Goal: Information Seeking & Learning: Check status

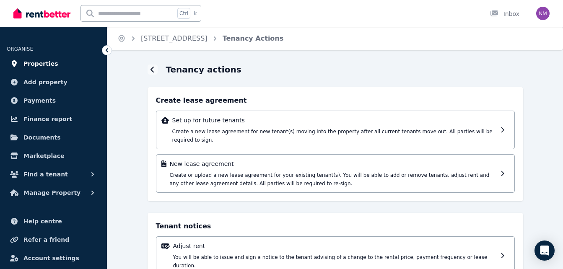
click at [42, 63] on span "Properties" at bounding box center [40, 64] width 35 height 10
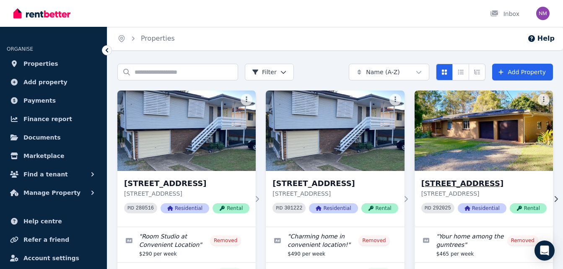
click at [435, 160] on img at bounding box center [484, 130] width 146 height 85
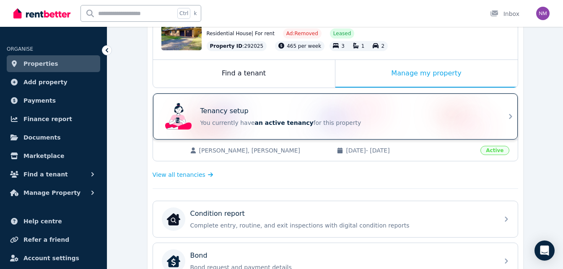
scroll to position [108, 0]
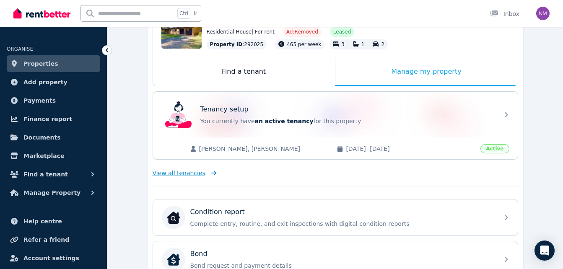
click at [185, 172] on span "View all tenancies" at bounding box center [179, 173] width 53 height 8
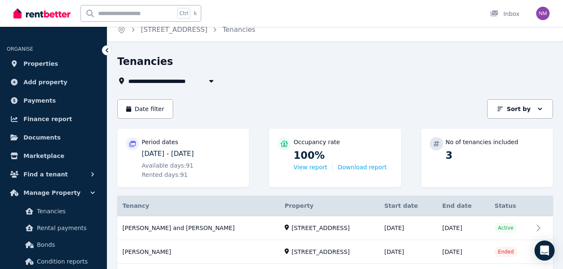
scroll to position [8, 0]
click at [108, 52] on icon at bounding box center [107, 50] width 8 height 8
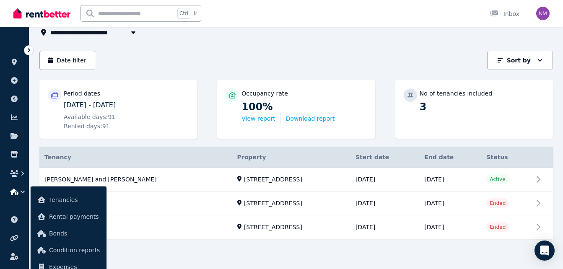
scroll to position [25, 0]
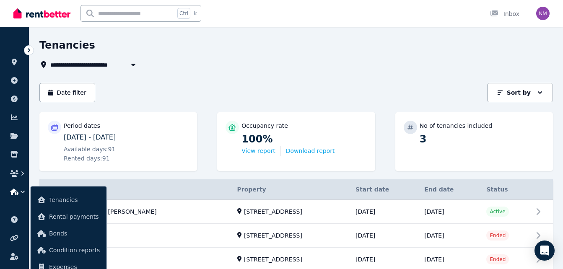
click at [102, 64] on span "[STREET_ADDRESS]" at bounding box center [86, 65] width 73 height 10
type input "**********"
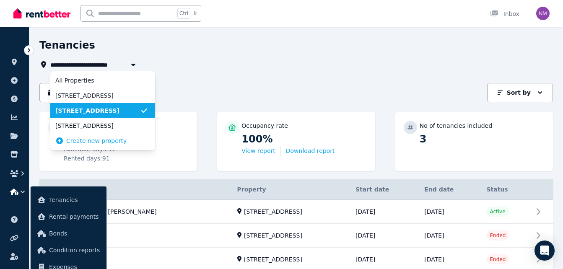
click at [29, 49] on icon at bounding box center [29, 50] width 3 height 4
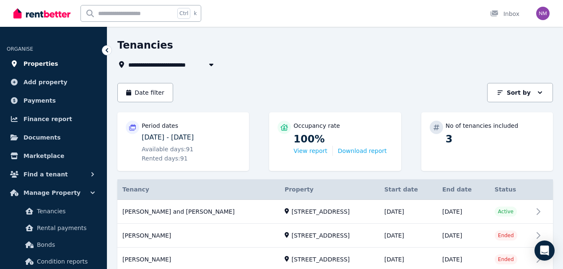
click at [40, 62] on span "Properties" at bounding box center [40, 64] width 35 height 10
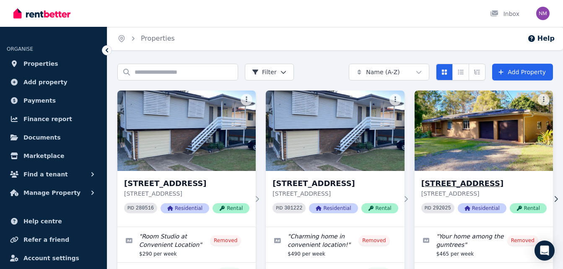
click at [446, 128] on img at bounding box center [484, 130] width 146 height 85
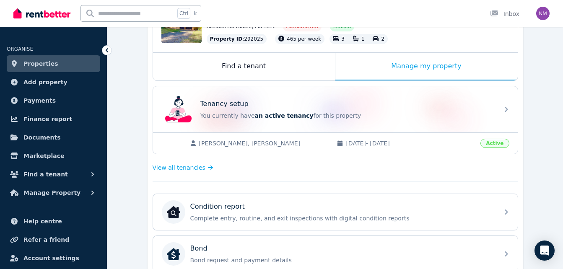
scroll to position [114, 0]
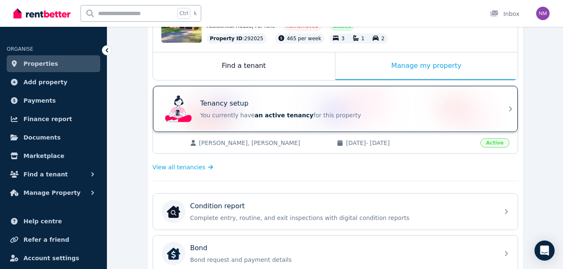
click at [368, 115] on p "You currently have an active tenancy for this property" at bounding box center [347, 115] width 294 height 8
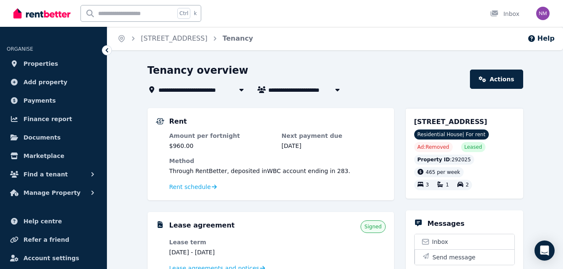
click at [107, 50] on icon at bounding box center [107, 50] width 3 height 4
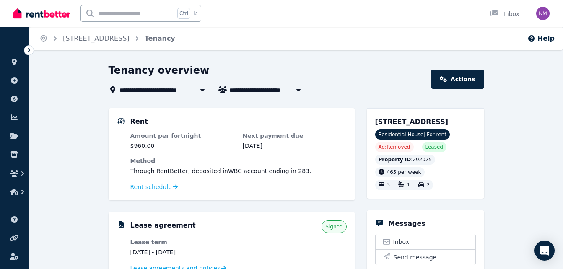
click at [28, 48] on icon at bounding box center [29, 50] width 8 height 8
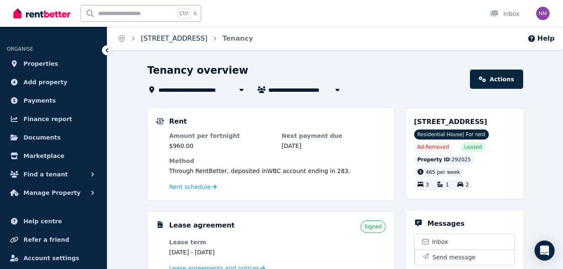
click at [160, 38] on link "[STREET_ADDRESS]" at bounding box center [174, 38] width 67 height 8
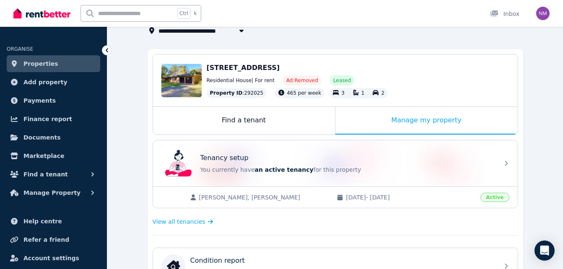
scroll to position [60, 0]
click at [390, 119] on div "Manage my property" at bounding box center [427, 121] width 182 height 28
click at [421, 119] on div "Manage my property" at bounding box center [427, 121] width 182 height 28
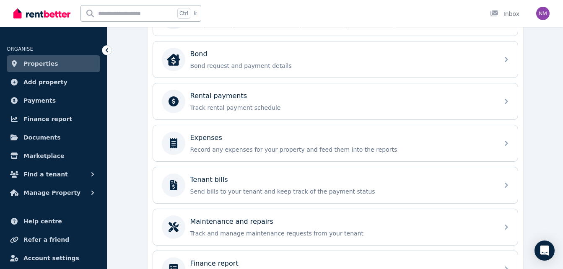
scroll to position [313, 0]
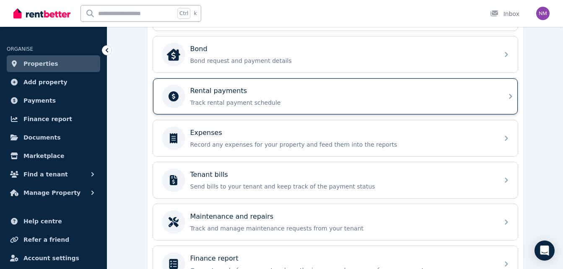
click at [292, 107] on div "Rental payments Track rental payment schedule" at bounding box center [328, 96] width 332 height 23
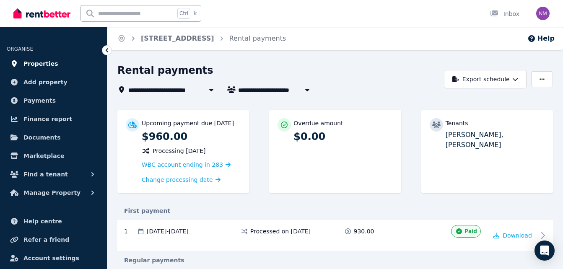
click at [39, 62] on span "Properties" at bounding box center [40, 64] width 35 height 10
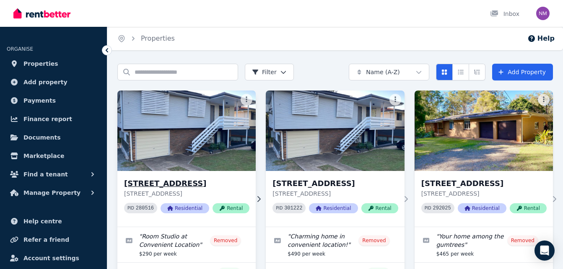
click at [214, 141] on img at bounding box center [187, 130] width 146 height 85
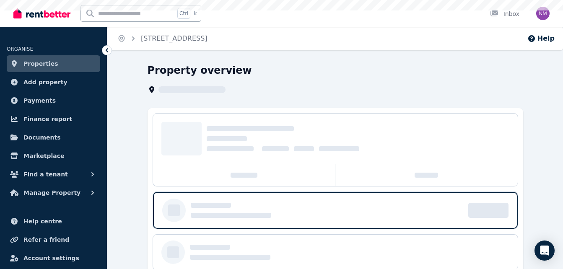
click at [214, 141] on div at bounding box center [358, 138] width 303 height 25
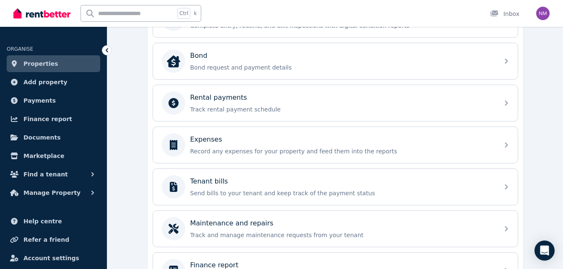
scroll to position [306, 0]
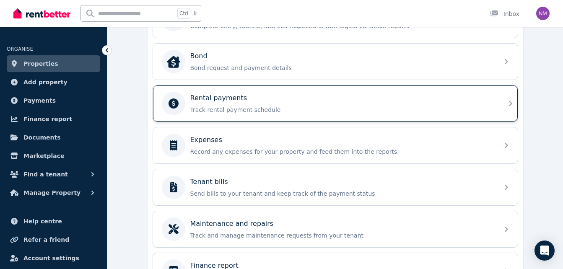
click at [288, 108] on p "Track rental payment schedule" at bounding box center [342, 110] width 304 height 8
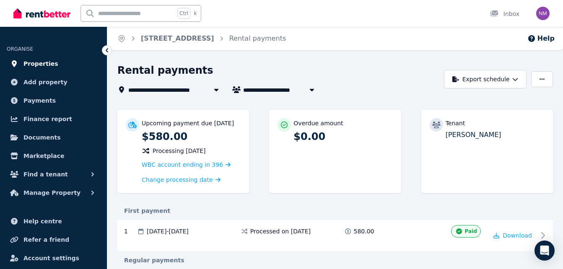
click at [43, 62] on span "Properties" at bounding box center [40, 64] width 35 height 10
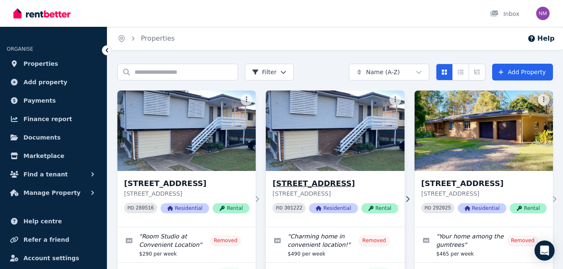
click at [323, 157] on img at bounding box center [336, 130] width 146 height 85
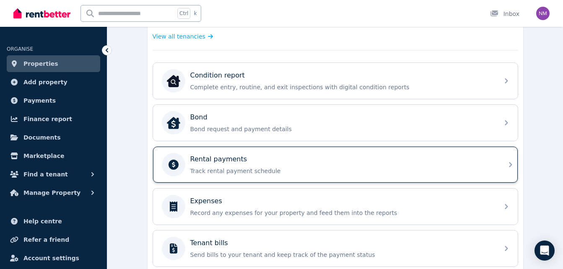
scroll to position [244, 0]
click at [254, 169] on p "Track rental payment schedule" at bounding box center [342, 171] width 304 height 8
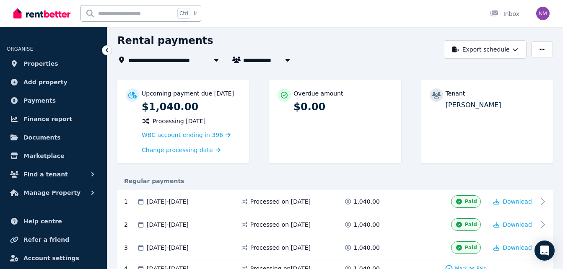
scroll to position [30, 0]
click at [192, 59] on span "[STREET_ADDRESS]" at bounding box center [164, 60] width 73 height 10
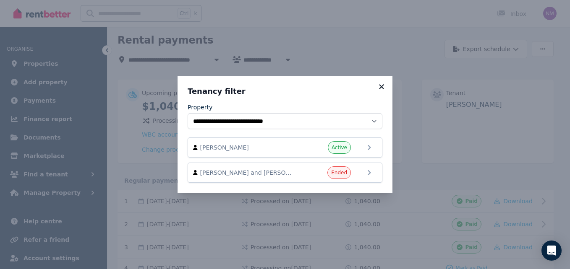
click at [380, 83] on icon at bounding box center [381, 87] width 8 height 8
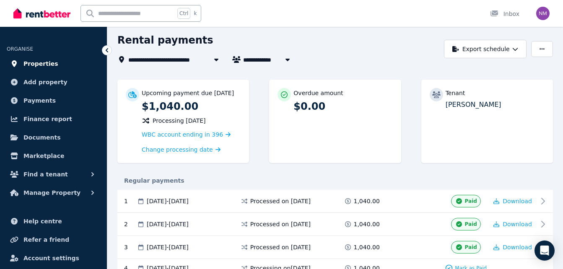
click at [42, 60] on span "Properties" at bounding box center [40, 64] width 35 height 10
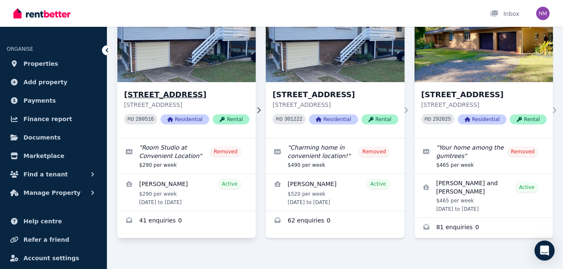
scroll to position [89, 0]
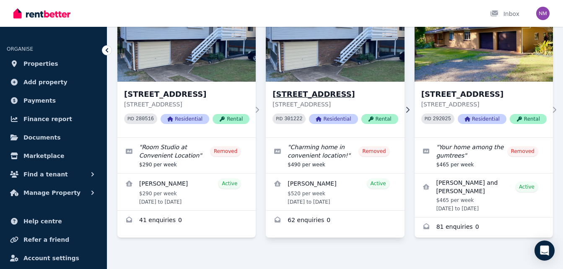
click at [346, 79] on img at bounding box center [336, 41] width 146 height 85
